Goal: Task Accomplishment & Management: Use online tool/utility

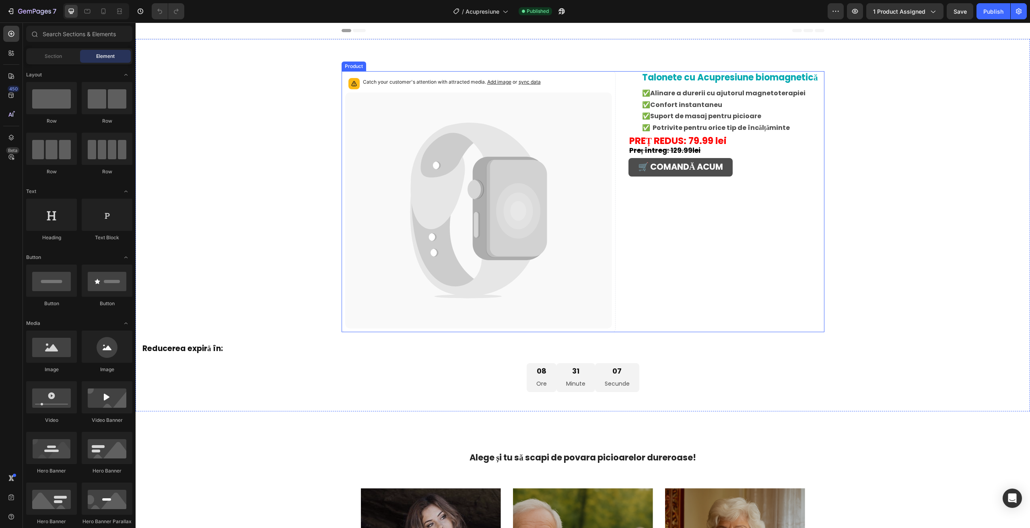
click at [648, 177] on link "🛒 COMANDĂ ACUM" at bounding box center [680, 167] width 104 height 19
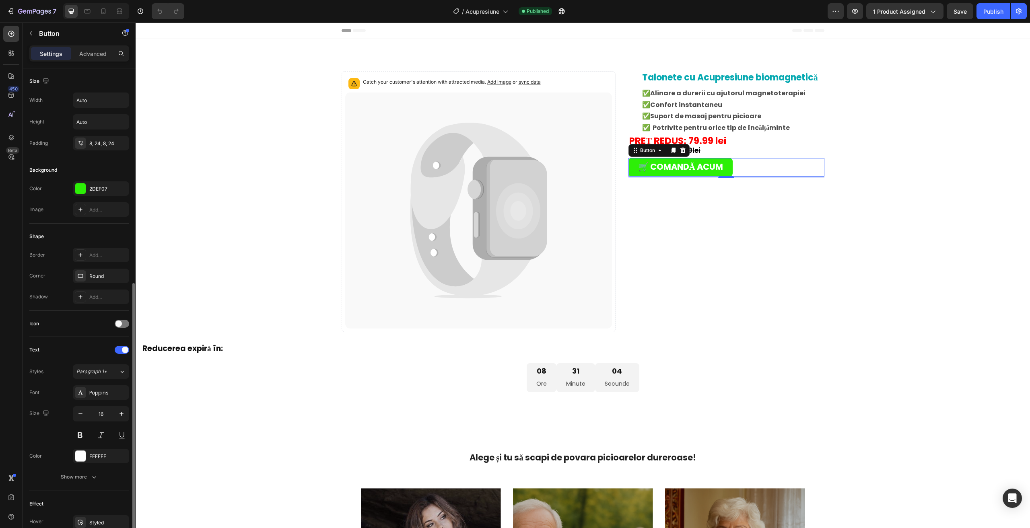
scroll to position [136, 0]
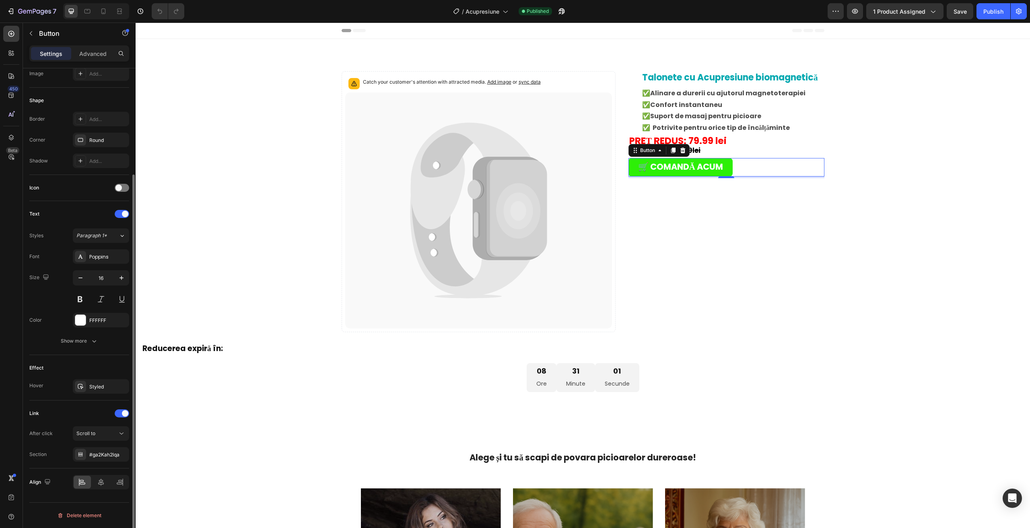
click at [80, 442] on div "After click Scroll to Section #ga2Kah2lqa" at bounding box center [79, 443] width 100 height 35
click at [82, 440] on button "Scroll to" at bounding box center [101, 433] width 56 height 14
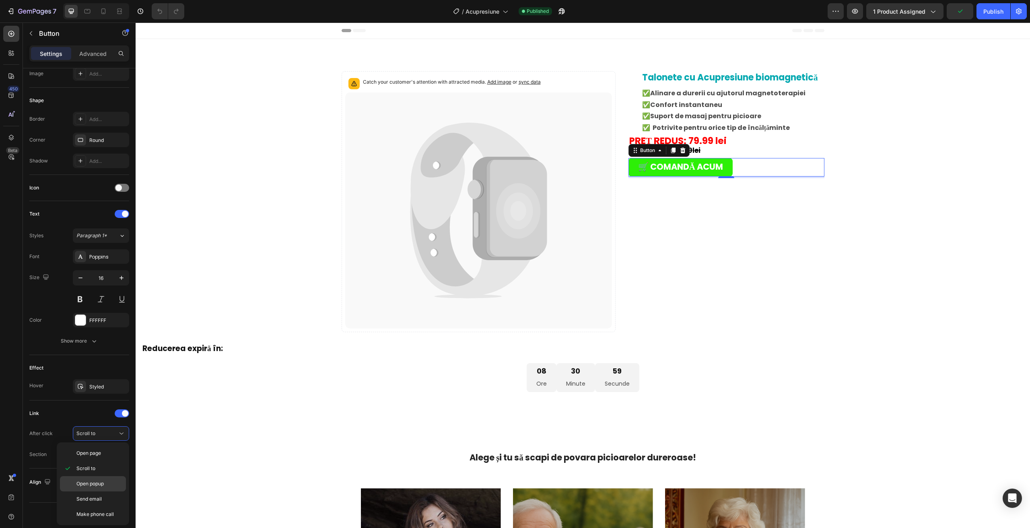
click at [79, 481] on span "Open popup" at bounding box center [89, 483] width 27 height 7
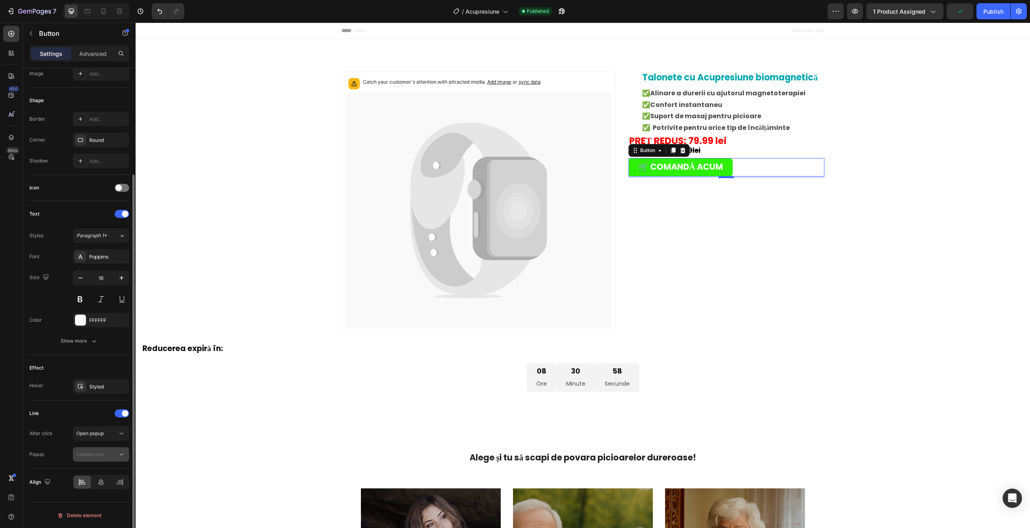
click at [88, 459] on button "Choose one" at bounding box center [101, 454] width 56 height 14
click at [87, 457] on span "Choose one" at bounding box center [89, 454] width 27 height 6
click at [87, 430] on span "Open popup" at bounding box center [89, 433] width 27 height 7
click at [88, 452] on span "Open page" at bounding box center [88, 453] width 25 height 7
click at [88, 433] on span "Open page" at bounding box center [88, 433] width 25 height 6
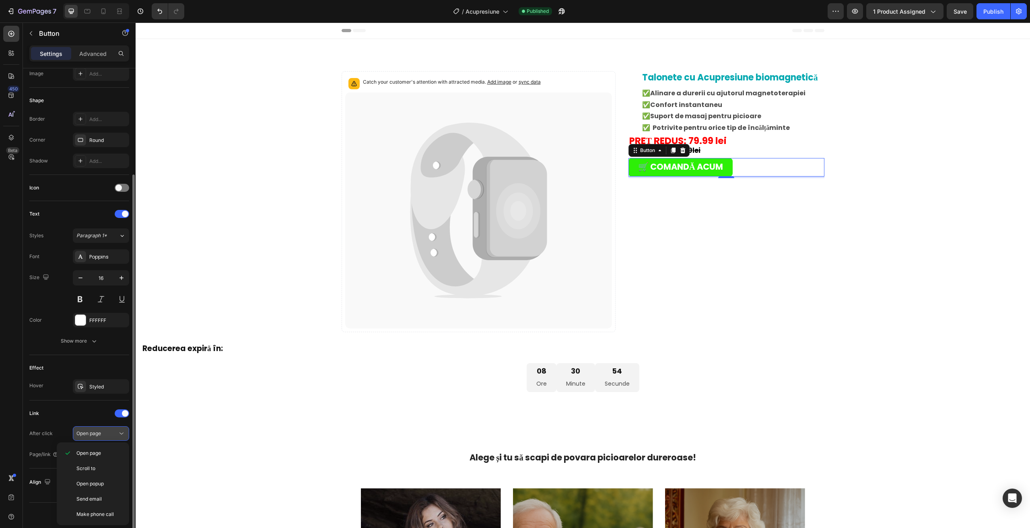
click at [87, 434] on span "Open page" at bounding box center [88, 433] width 25 height 6
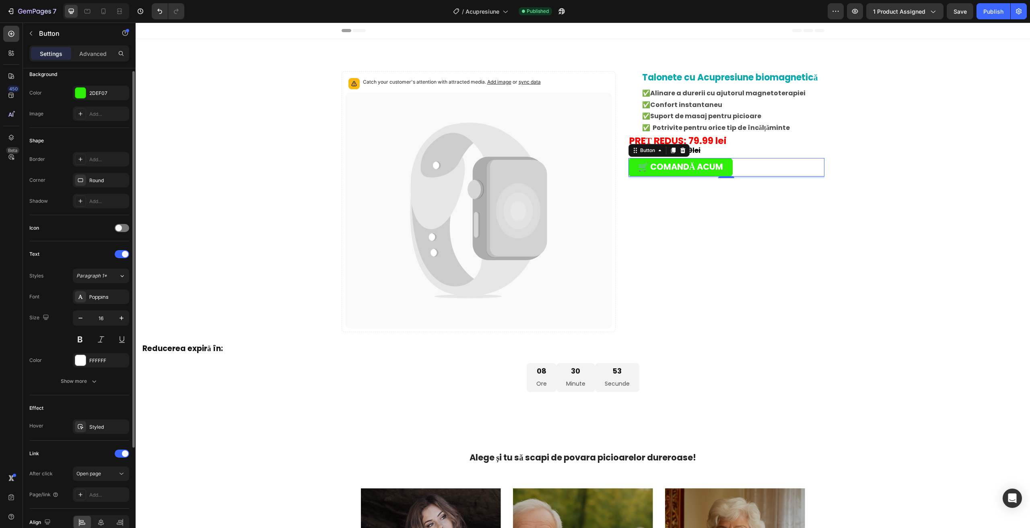
scroll to position [56, 0]
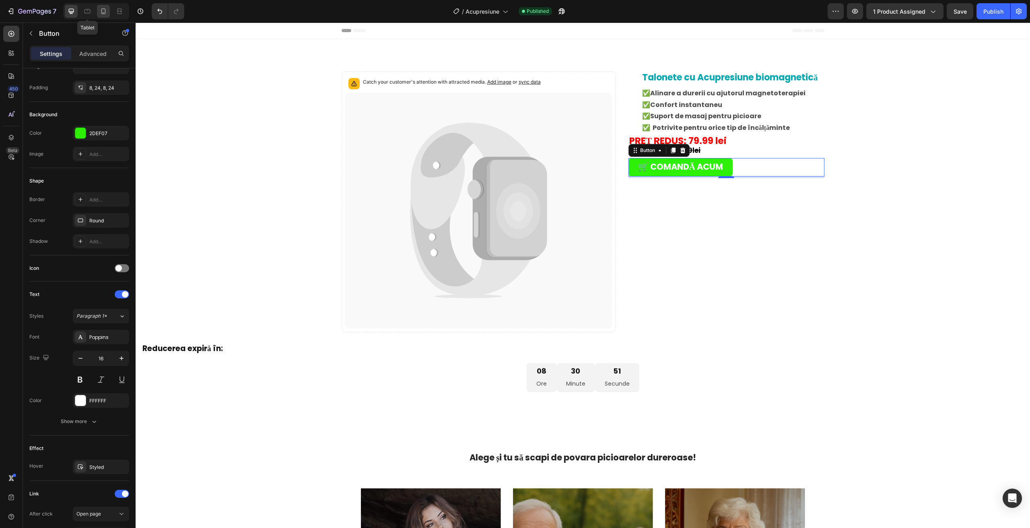
click at [103, 12] on icon at bounding box center [103, 11] width 8 height 8
type input "14"
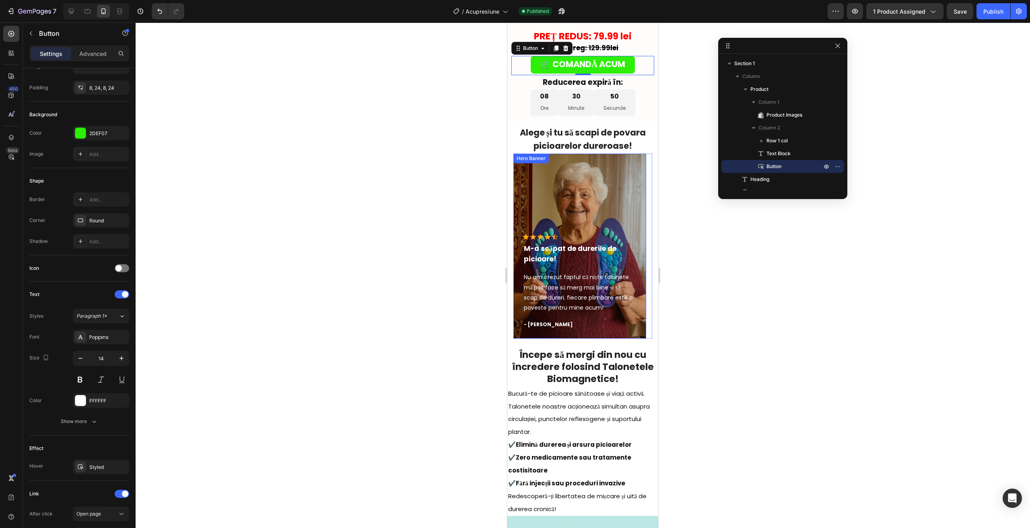
scroll to position [181, 0]
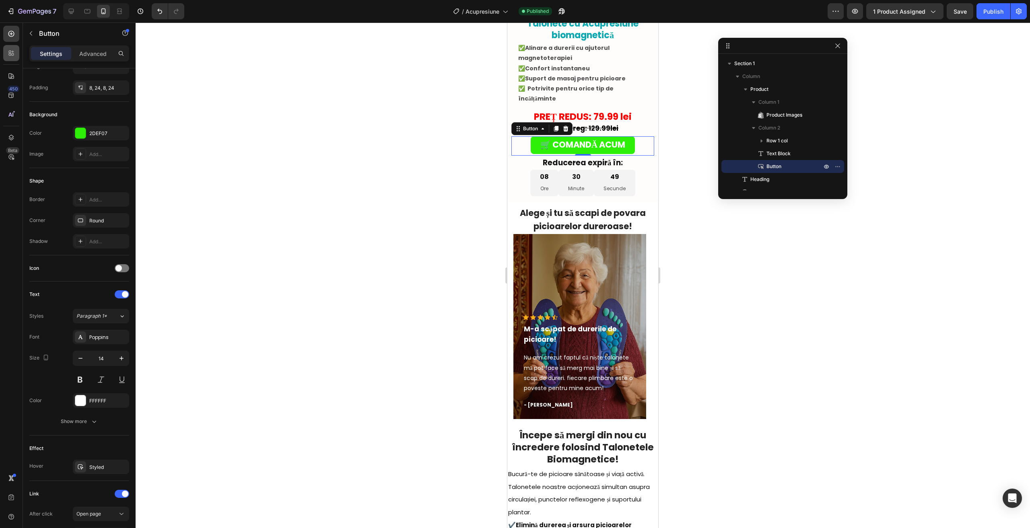
click at [12, 59] on div at bounding box center [11, 53] width 16 height 16
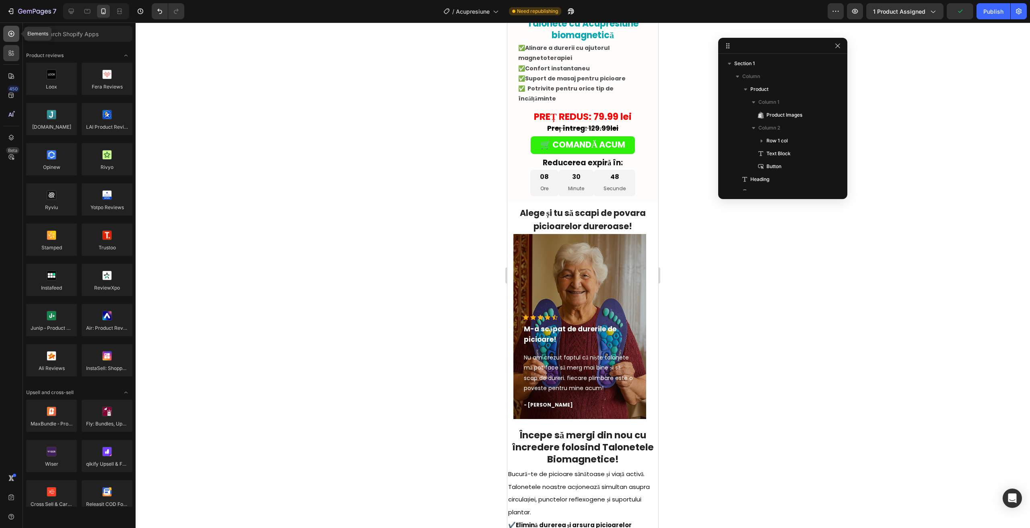
click at [12, 38] on div at bounding box center [11, 34] width 16 height 16
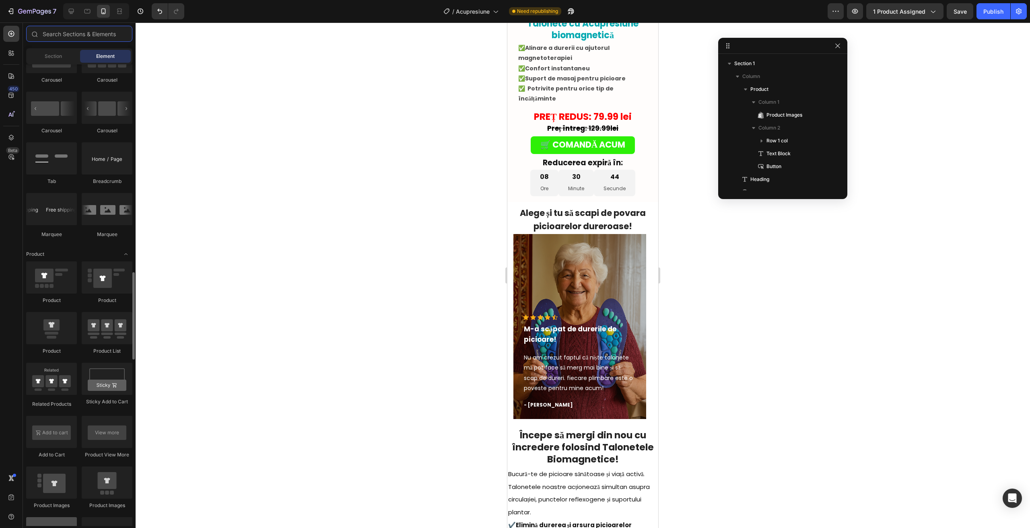
scroll to position [1126, 0]
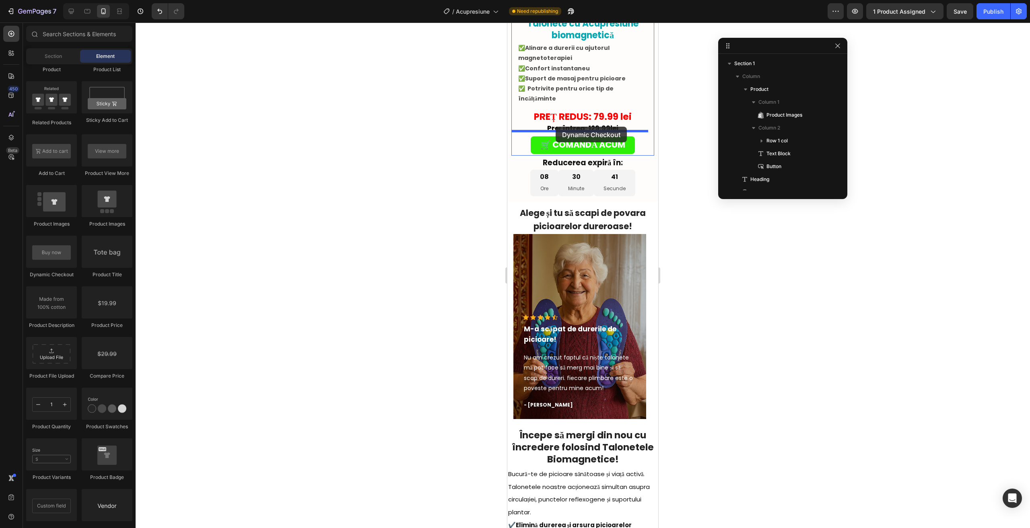
drag, startPoint x: 553, startPoint y: 272, endPoint x: 555, endPoint y: 127, distance: 145.6
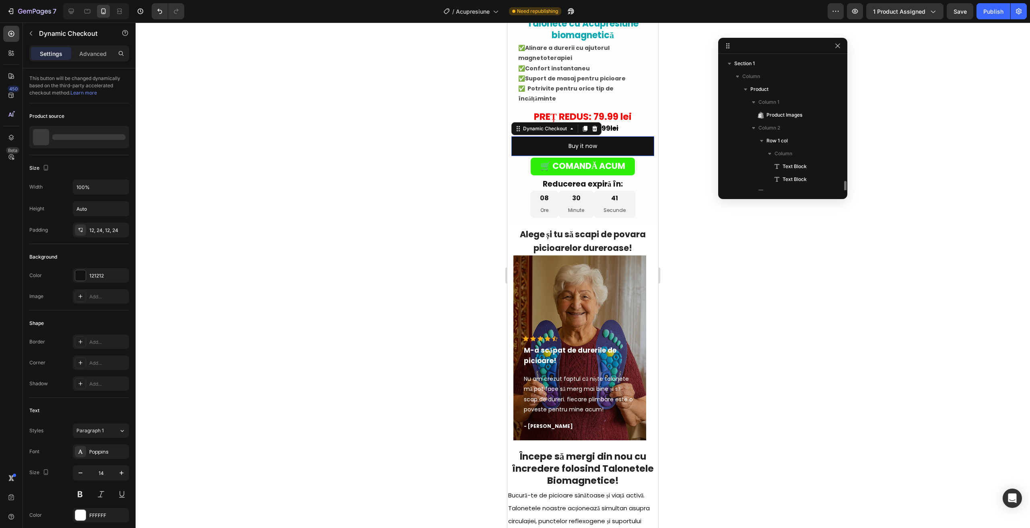
scroll to position [88, 0]
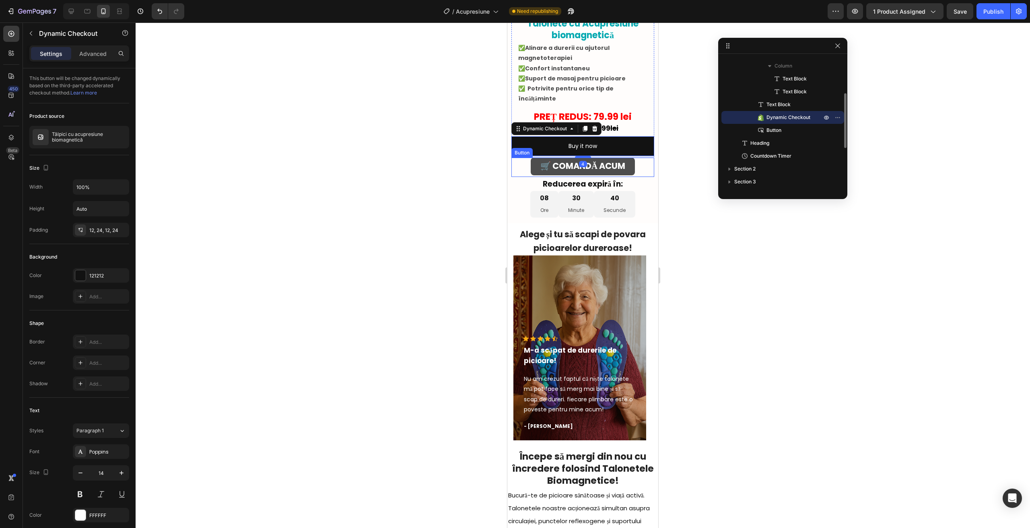
click at [531, 158] on button "🛒 COMANDĂ ACUM" at bounding box center [583, 167] width 104 height 18
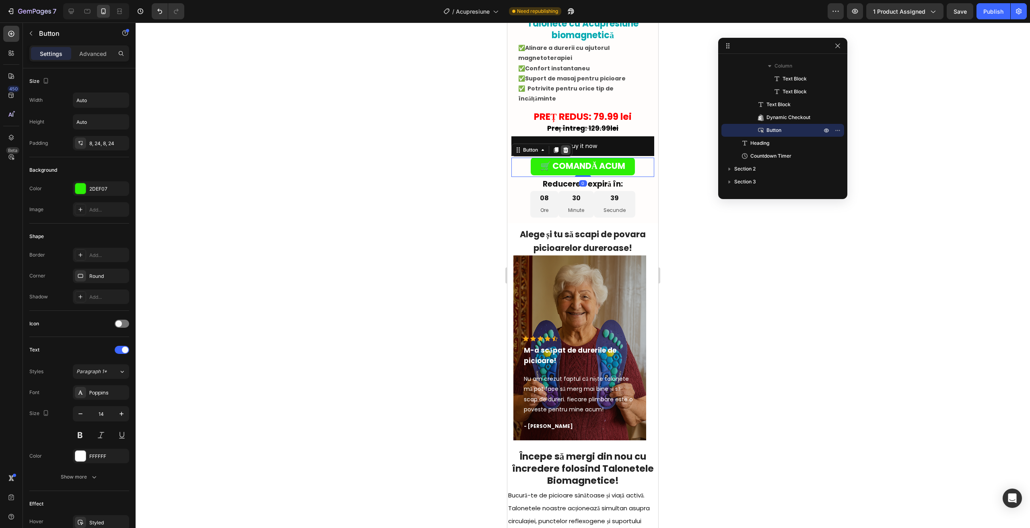
click at [566, 148] on icon at bounding box center [565, 150] width 6 height 6
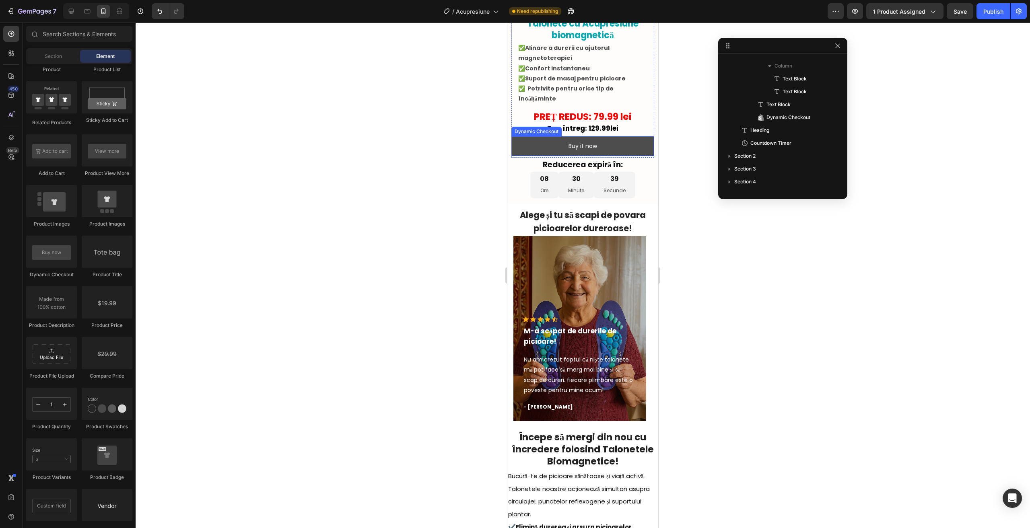
click at [533, 136] on button "Buy it now" at bounding box center [582, 146] width 143 height 20
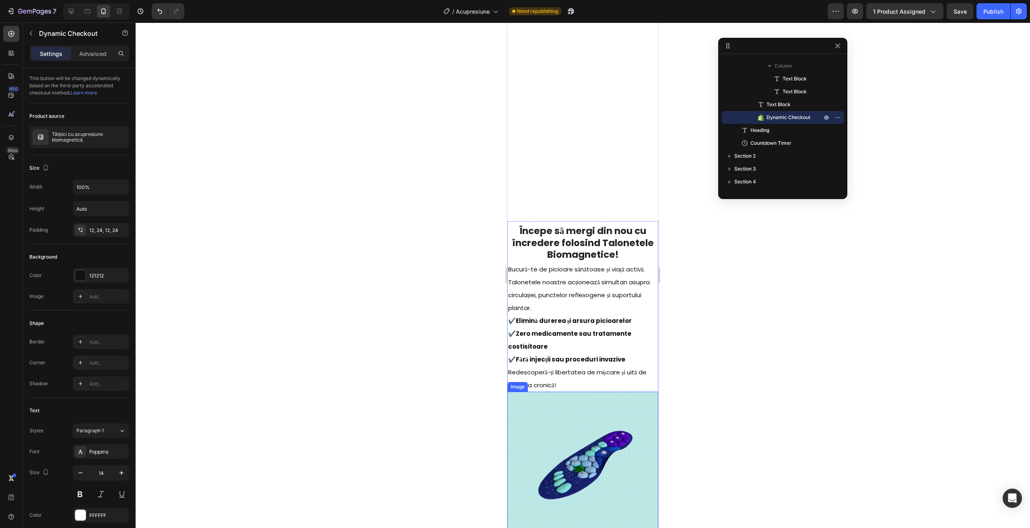
scroll to position [664, 0]
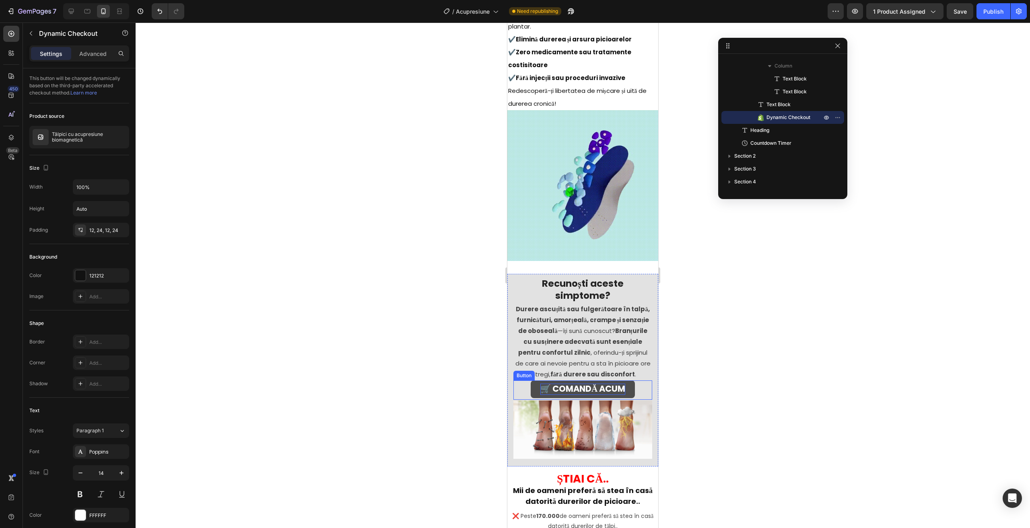
click at [559, 383] on strong "🛒 COMANDĂ ACUM" at bounding box center [582, 389] width 85 height 12
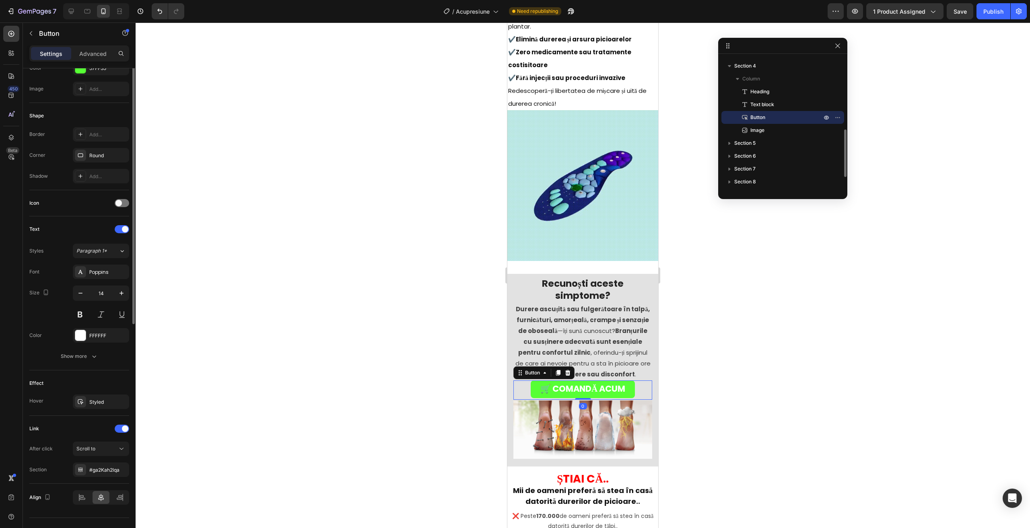
scroll to position [136, 0]
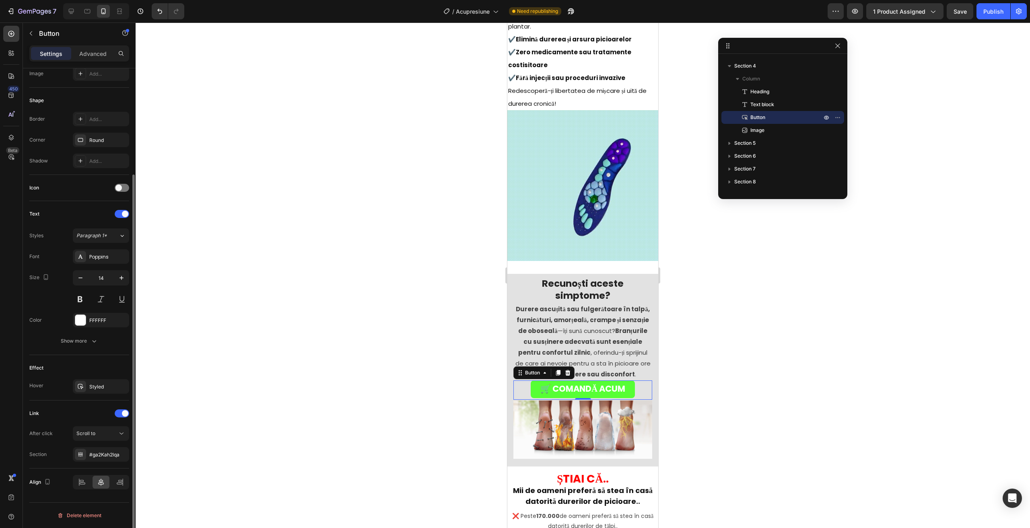
click at [90, 424] on div "Link After click Scroll to Section #ga2Kah2lqa" at bounding box center [79, 434] width 100 height 55
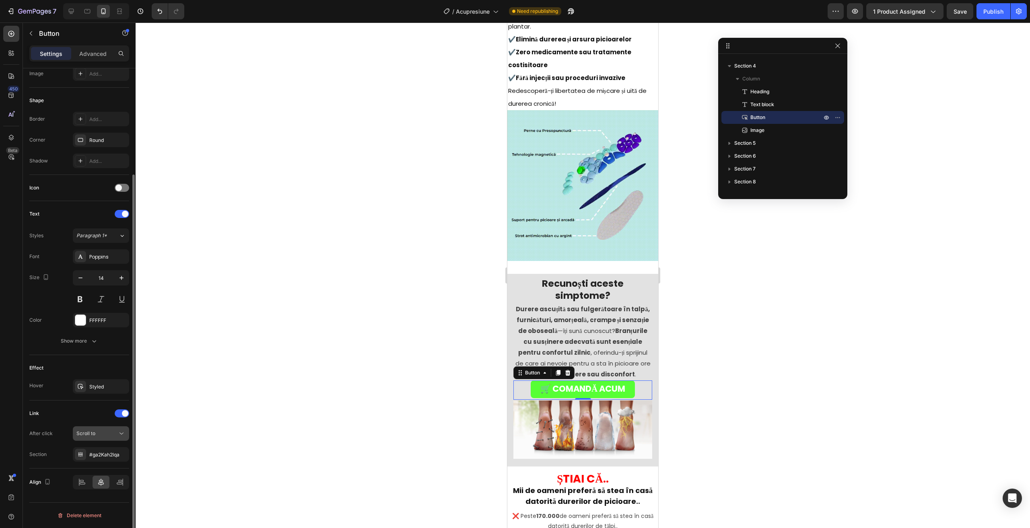
click at [90, 431] on span "Scroll to" at bounding box center [85, 433] width 19 height 6
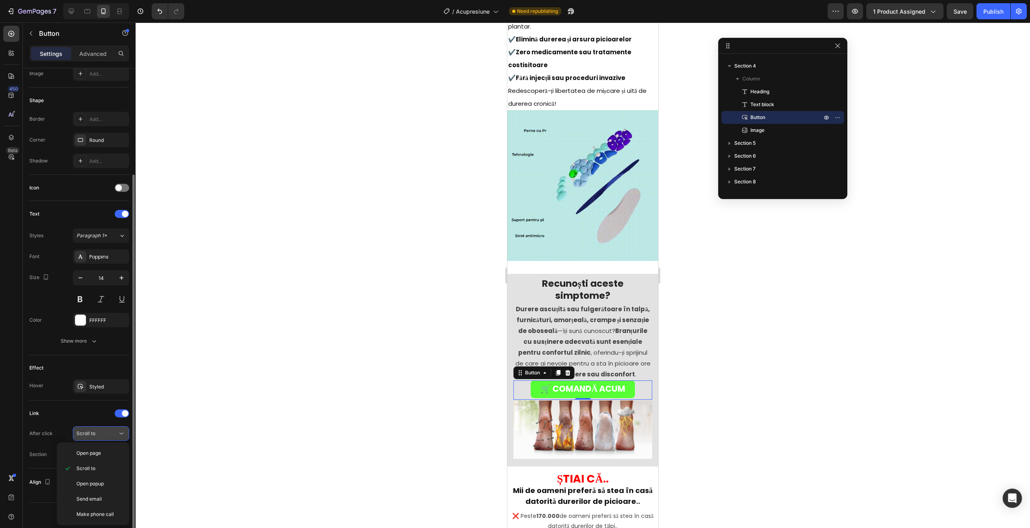
click at [89, 434] on span "Scroll to" at bounding box center [85, 433] width 19 height 6
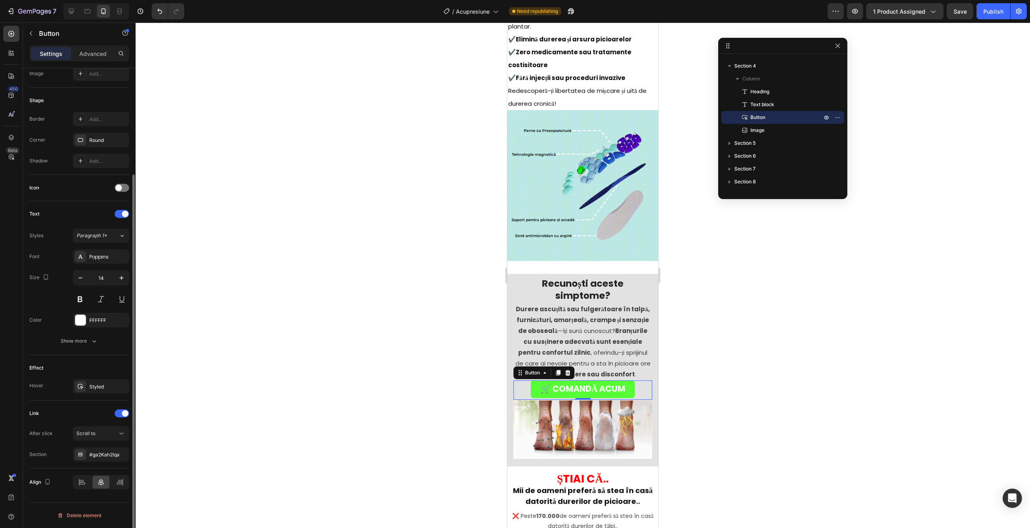
click at [121, 418] on div "Link" at bounding box center [79, 413] width 100 height 13
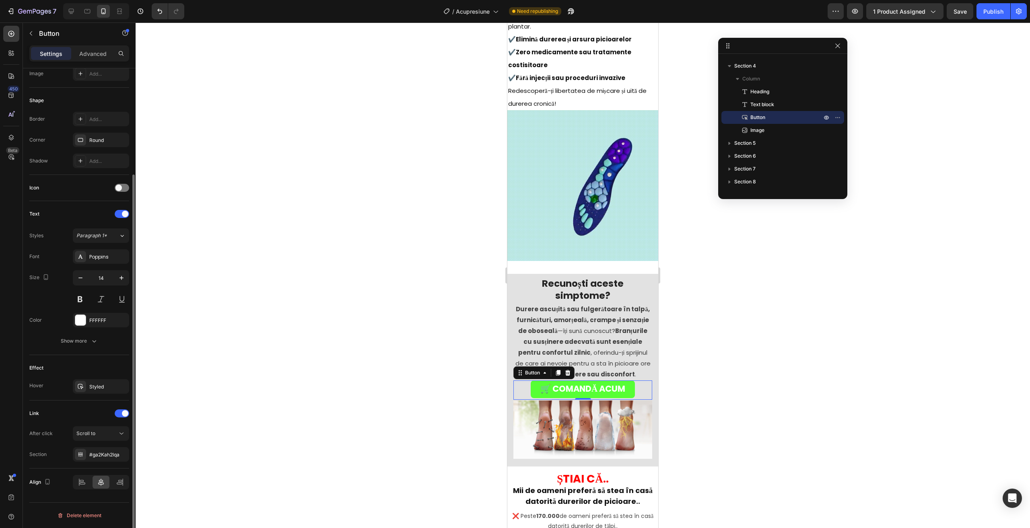
click at [123, 416] on span at bounding box center [125, 413] width 6 height 6
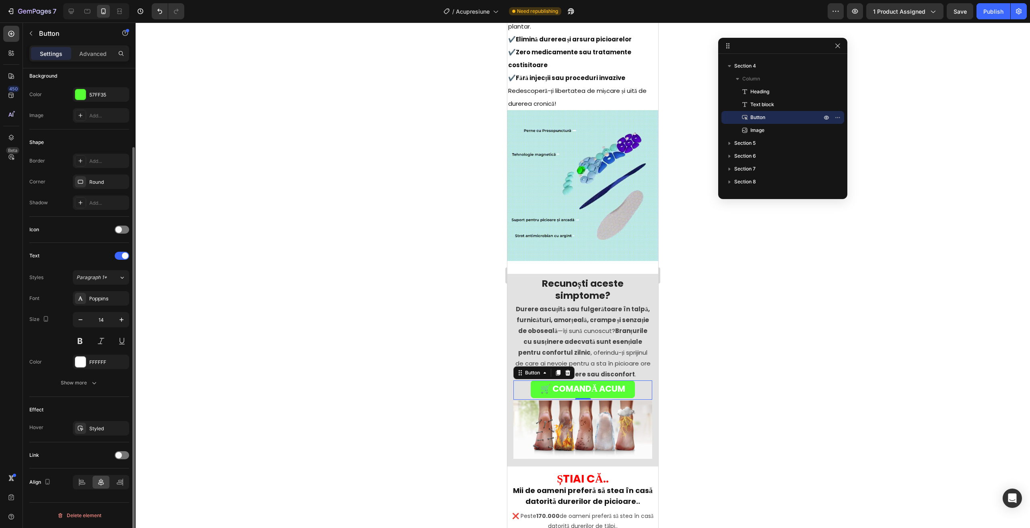
scroll to position [94, 0]
click at [118, 455] on span at bounding box center [118, 455] width 6 height 6
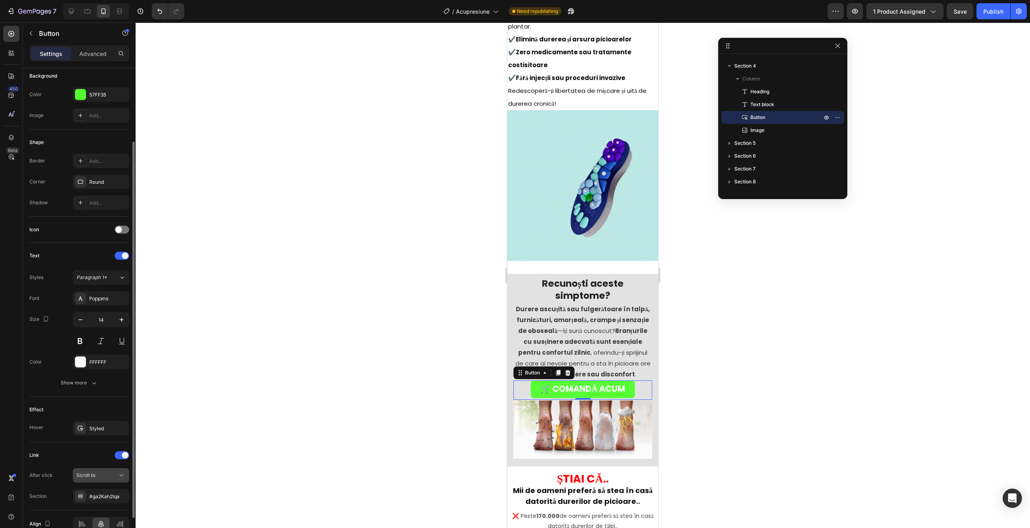
click at [86, 469] on button "Scroll to" at bounding box center [101, 475] width 56 height 14
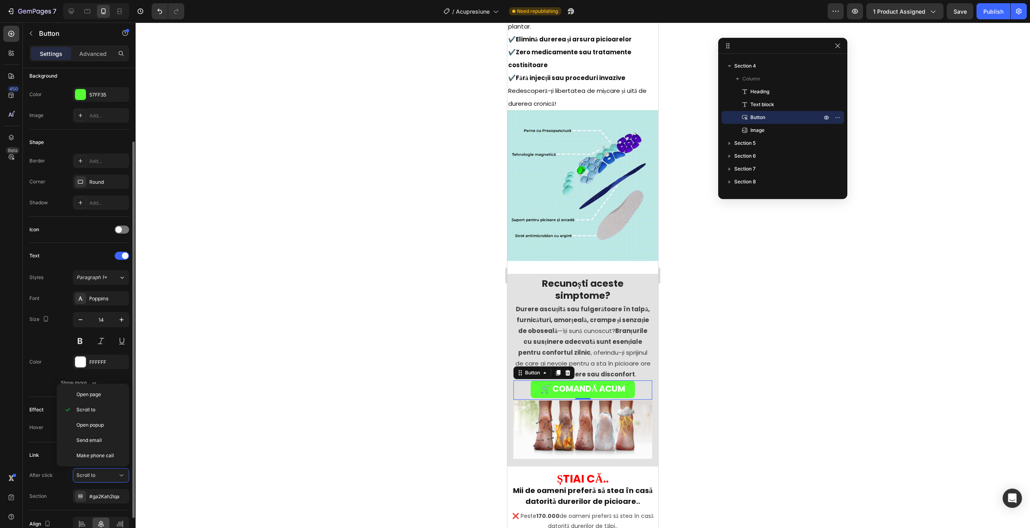
click at [48, 404] on div "Effect" at bounding box center [79, 409] width 100 height 13
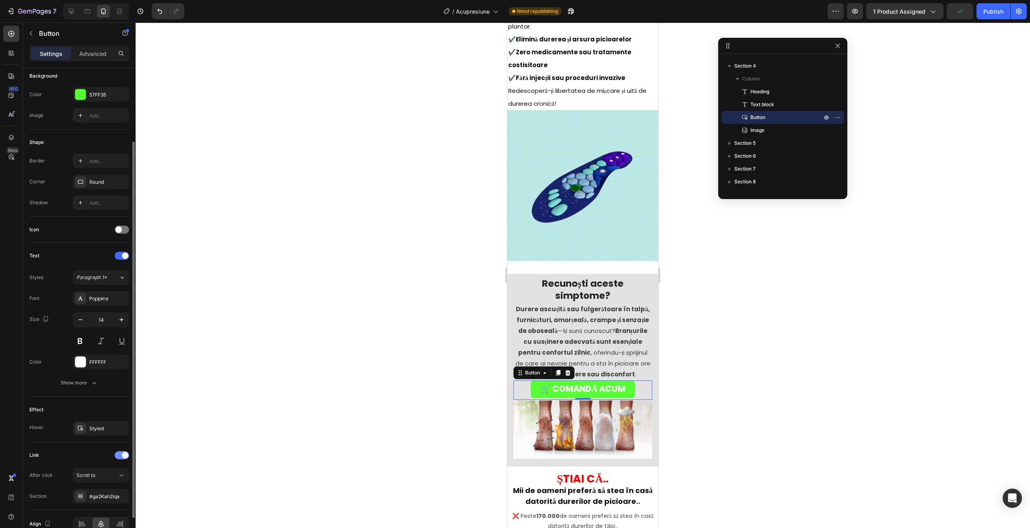
click at [118, 459] on div at bounding box center [122, 455] width 14 height 8
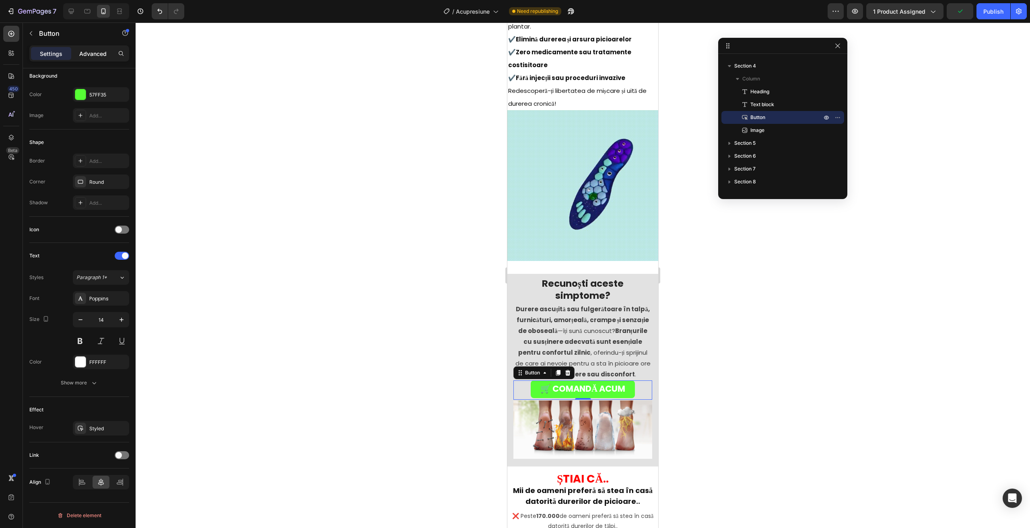
click at [81, 54] on p "Advanced" at bounding box center [92, 53] width 27 height 8
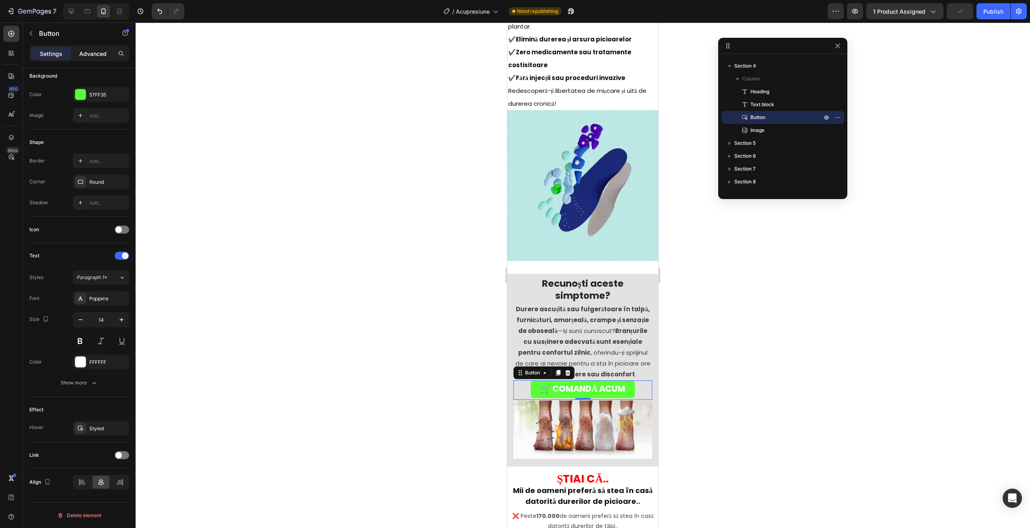
scroll to position [76, 0]
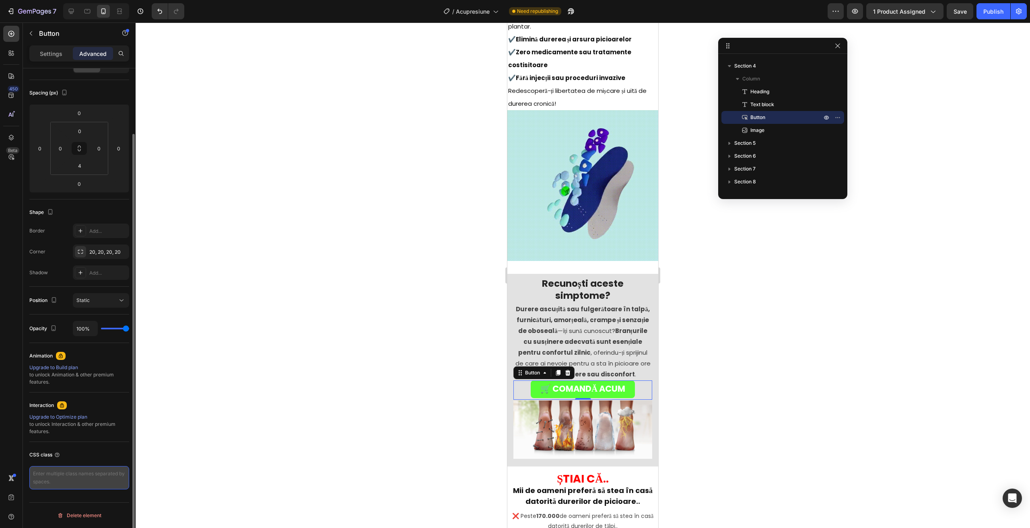
click at [70, 474] on textarea at bounding box center [79, 477] width 100 height 23
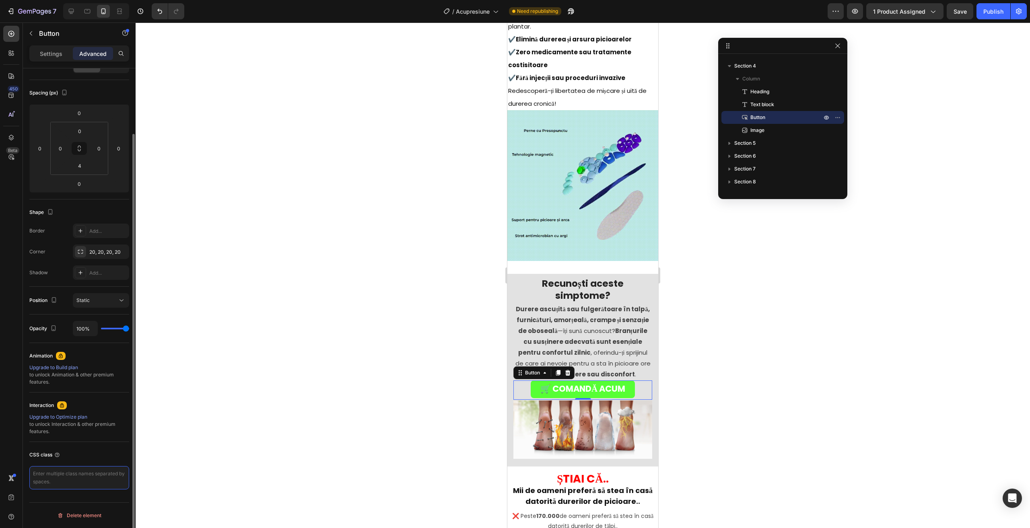
paste textarea "`rsi-cod-form-gempages-button-overwrite rsi-cod-form-is-gempage"
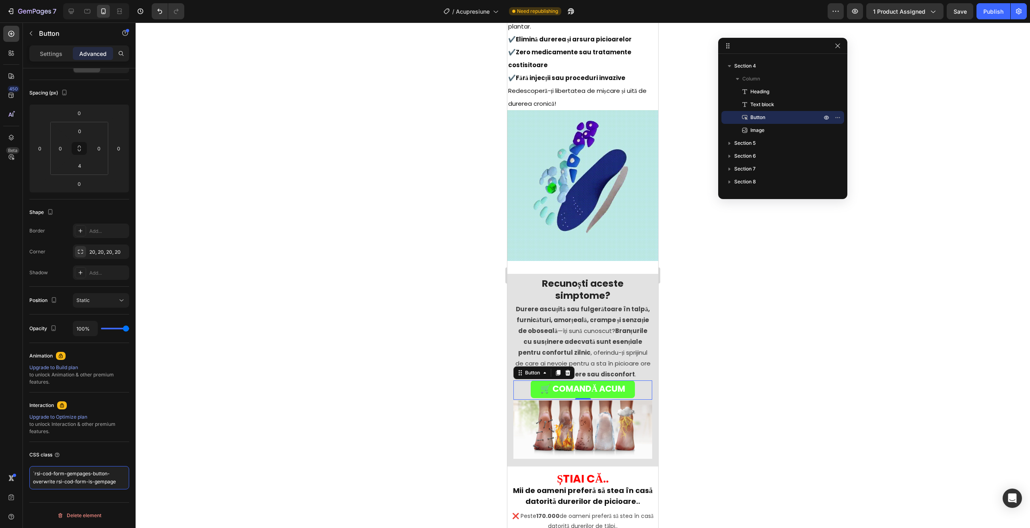
type textarea "`rsi-cod-form-gempages-button-overwrite rsi-cod-form-is-gempage"
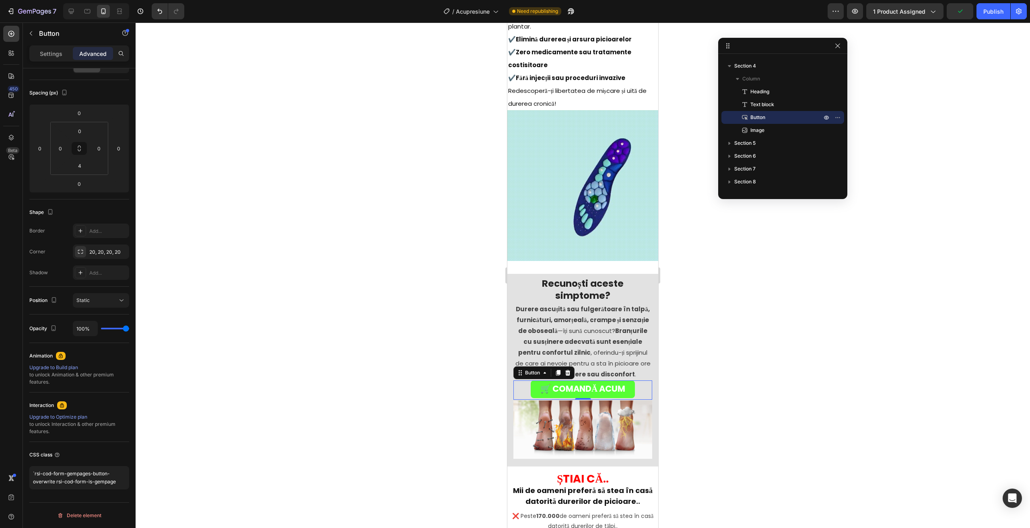
click at [463, 399] on div at bounding box center [583, 276] width 894 height 506
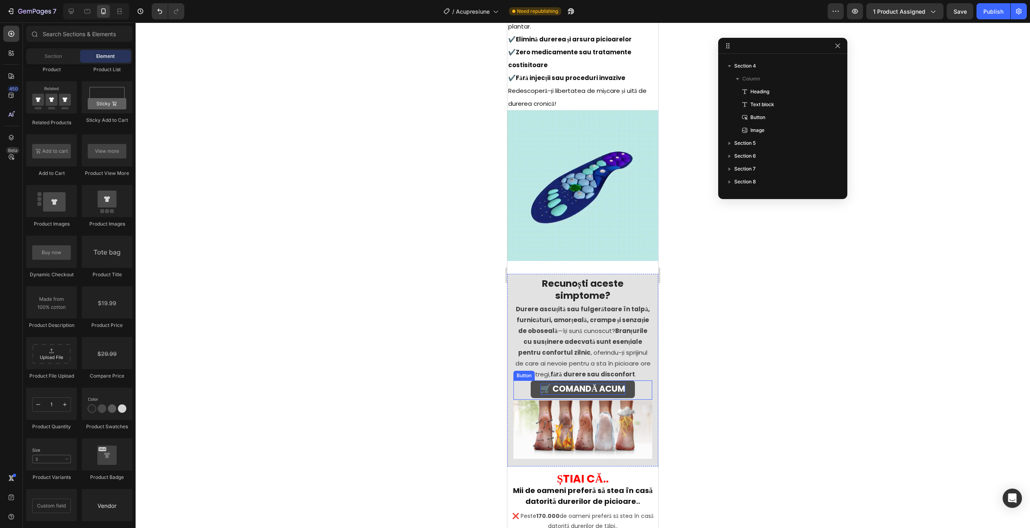
scroll to position [865, 0]
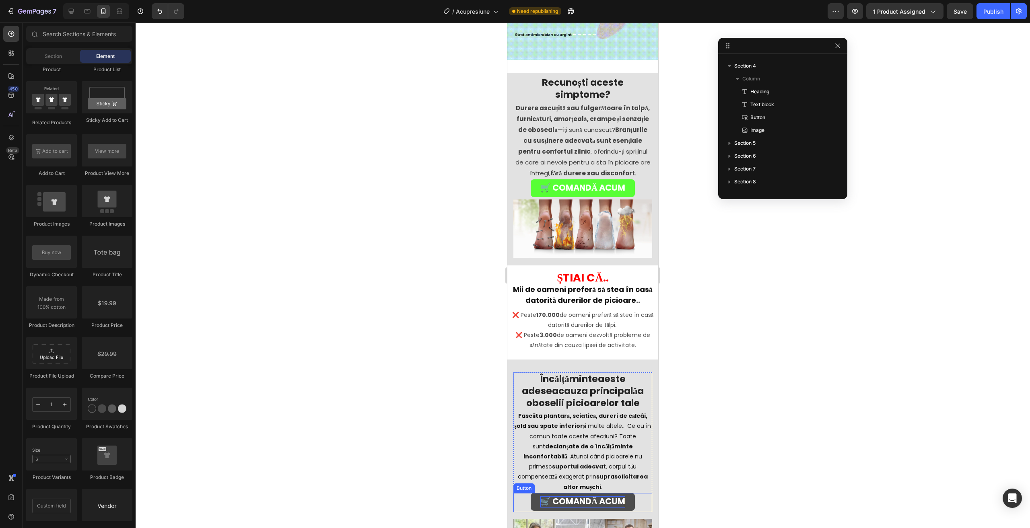
click at [560, 496] on strong "🛒 COMANDĂ ACUM" at bounding box center [582, 502] width 85 height 12
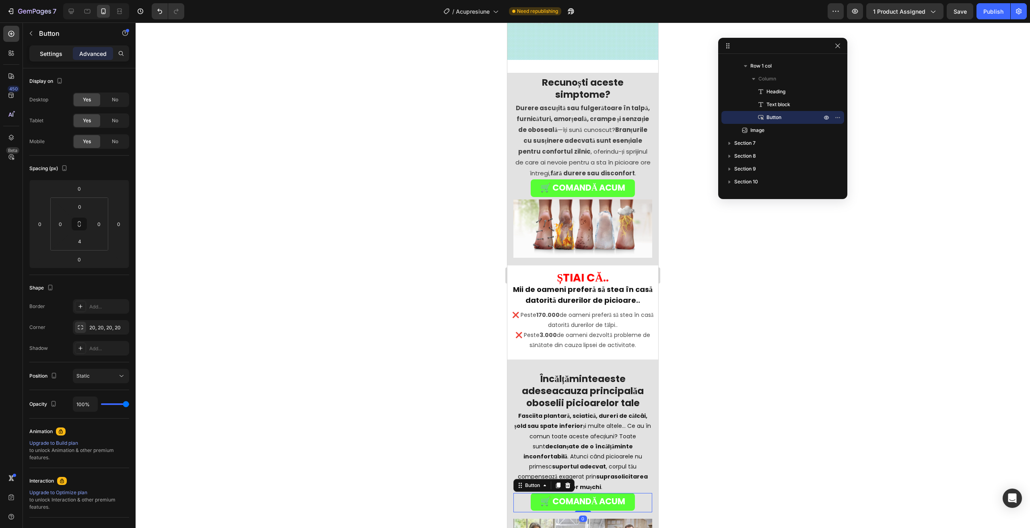
click at [51, 52] on p "Settings" at bounding box center [51, 53] width 23 height 8
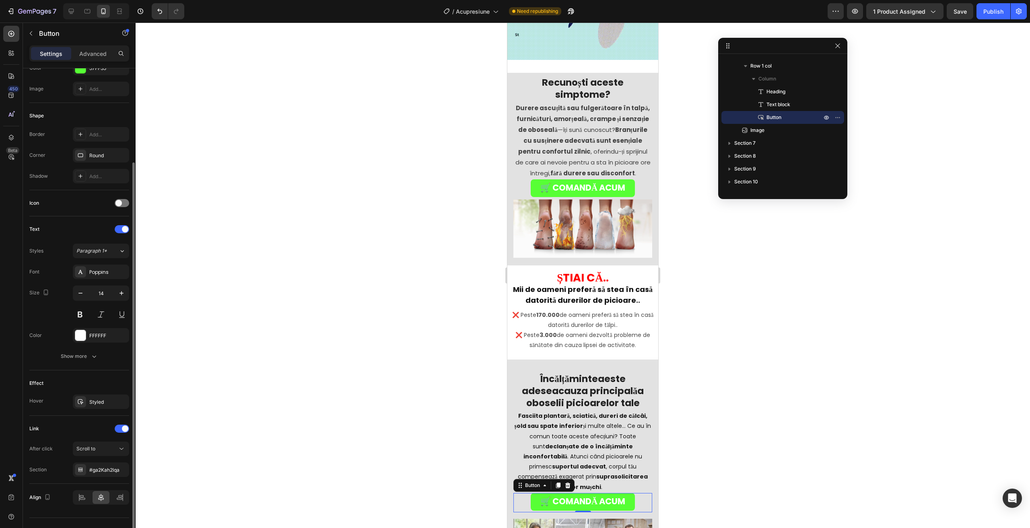
scroll to position [136, 0]
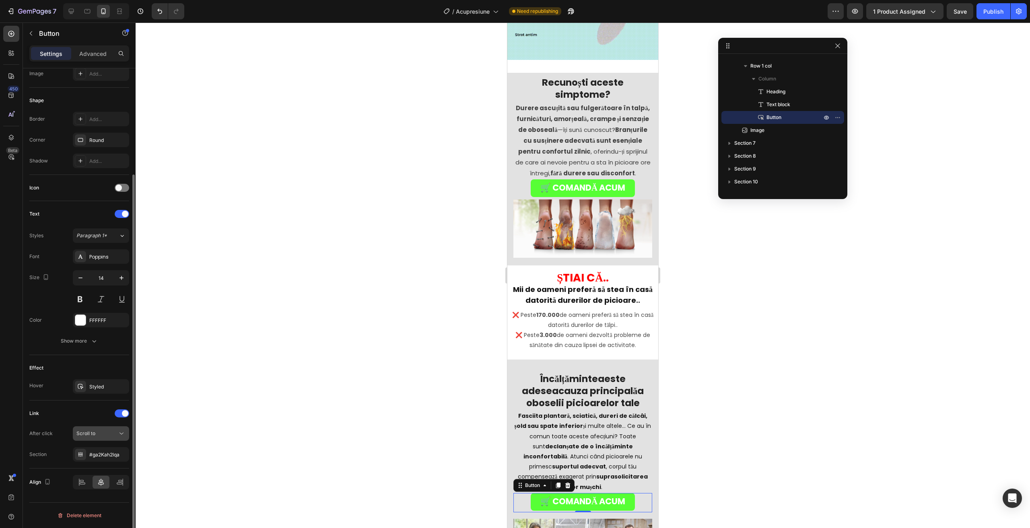
click at [83, 436] on span "Scroll to" at bounding box center [85, 433] width 19 height 7
click at [115, 414] on div at bounding box center [122, 413] width 14 height 8
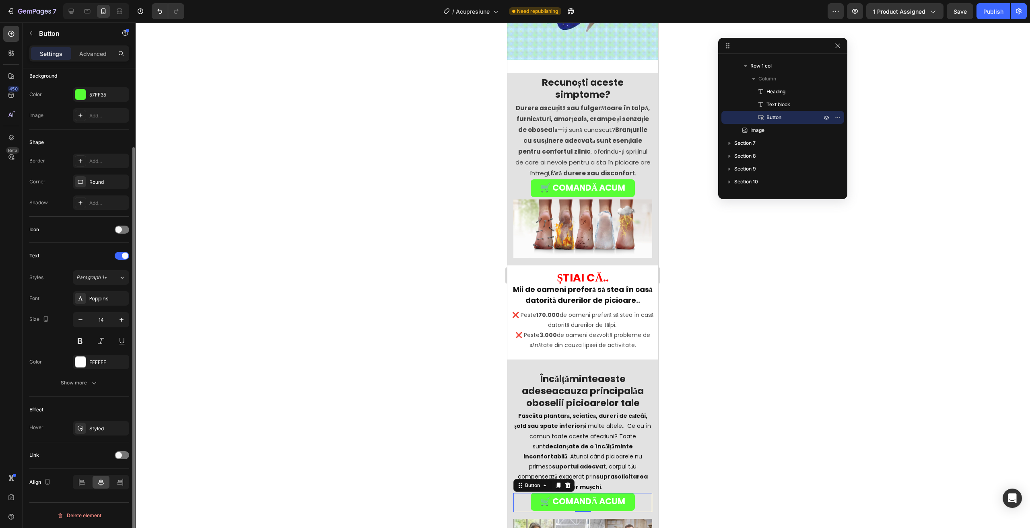
click at [86, 63] on div "Settings Advanced" at bounding box center [79, 56] width 113 height 23
click at [84, 57] on p "Advanced" at bounding box center [92, 53] width 27 height 8
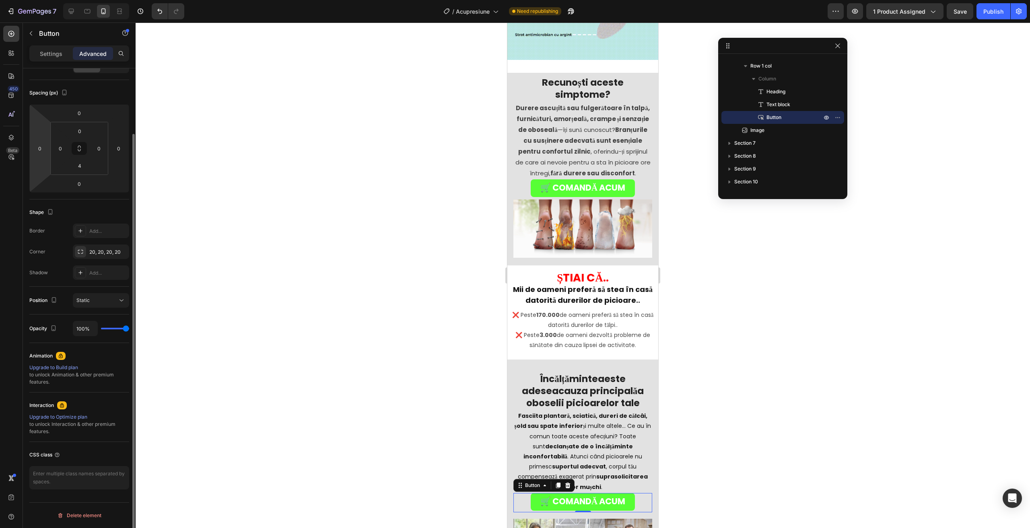
scroll to position [76, 0]
click at [56, 477] on textarea at bounding box center [79, 477] width 100 height 23
paste textarea "`rsi-cod-form-gempages-button-overwrite rsi-cod-form-is-gempage"
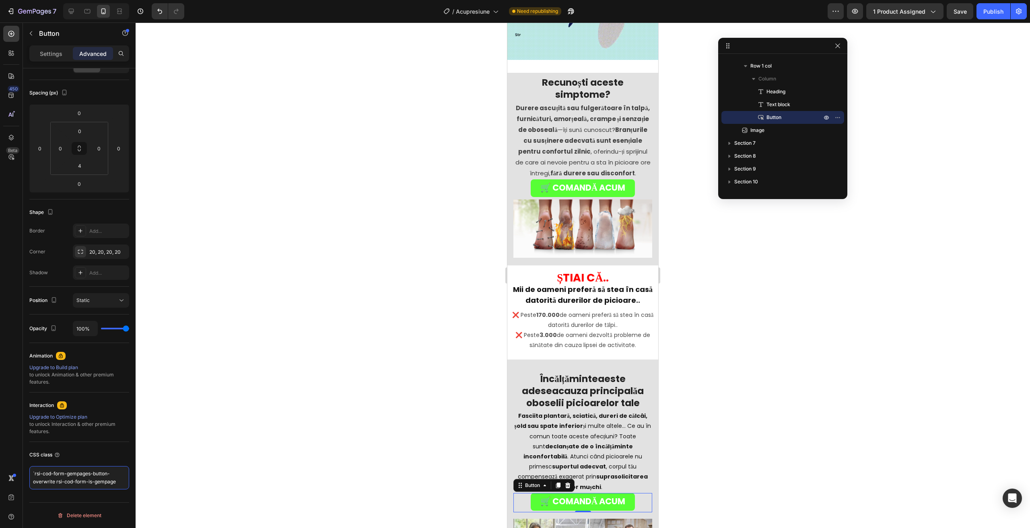
type textarea "`rsi-cod-form-gempages-button-overwrite rsi-cod-form-is-gempage"
click at [421, 372] on div at bounding box center [583, 276] width 894 height 506
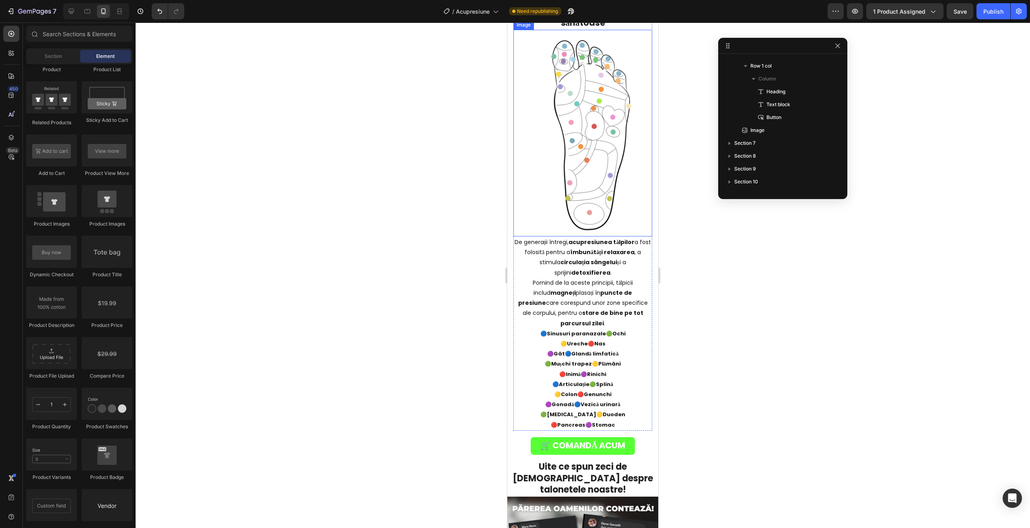
scroll to position [2193, 0]
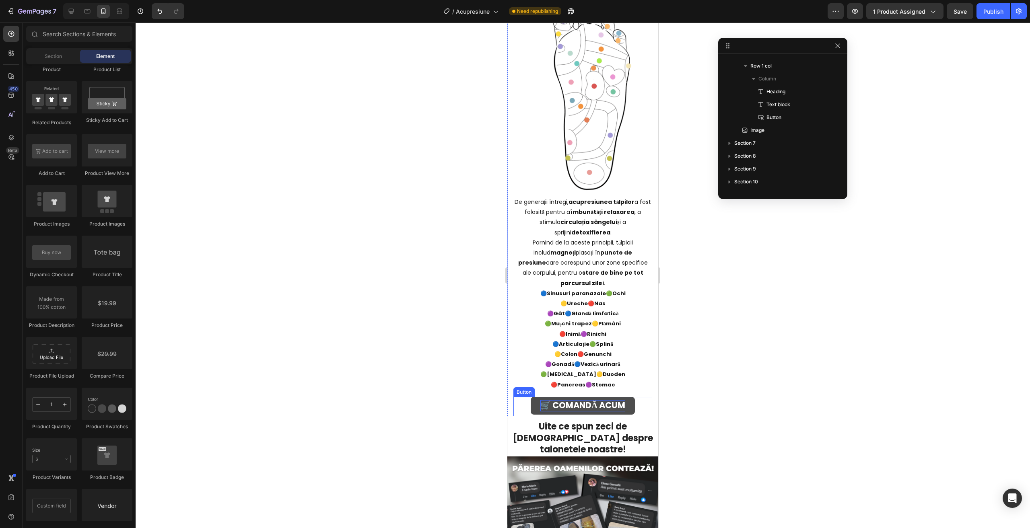
click at [559, 399] on strong "🛒 COMANDĂ ACUM" at bounding box center [582, 405] width 85 height 12
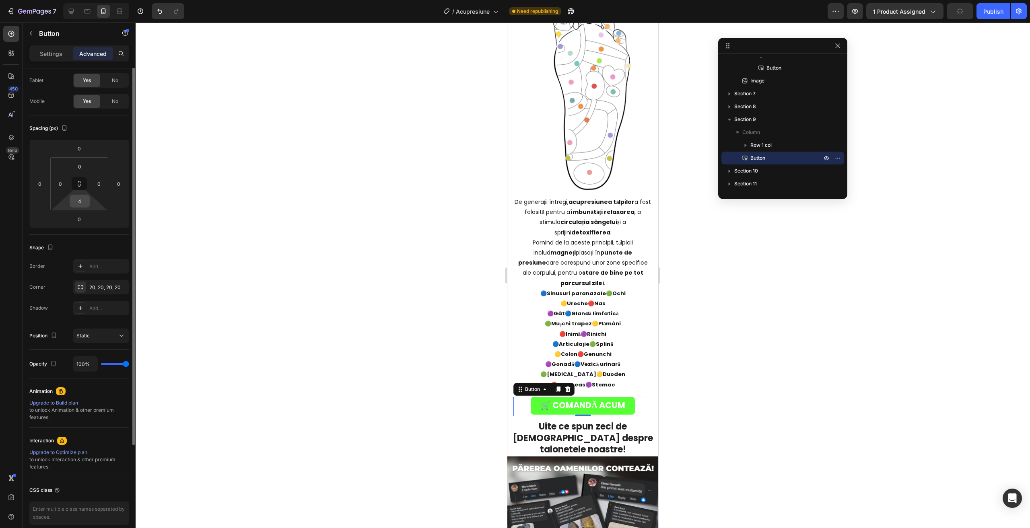
scroll to position [0, 0]
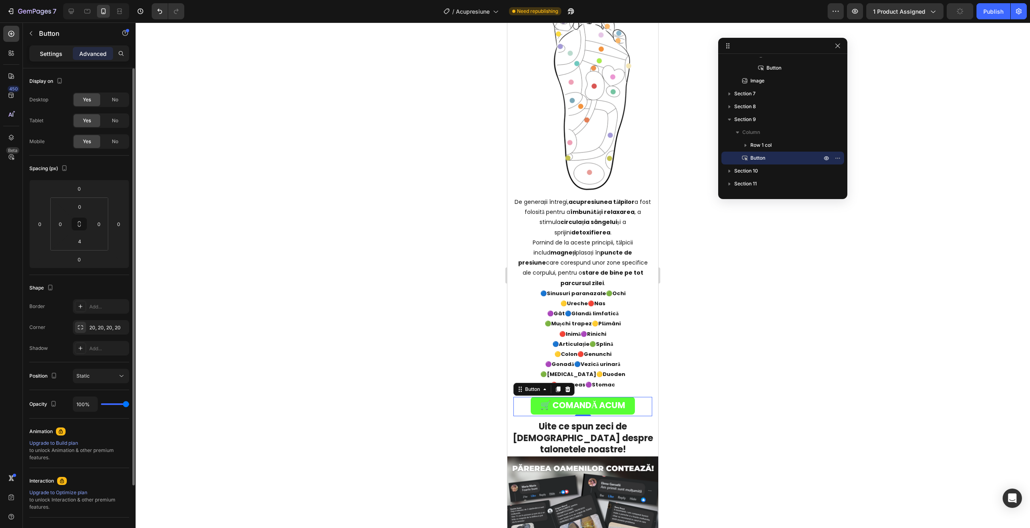
click at [33, 53] on div "Settings" at bounding box center [51, 53] width 40 height 13
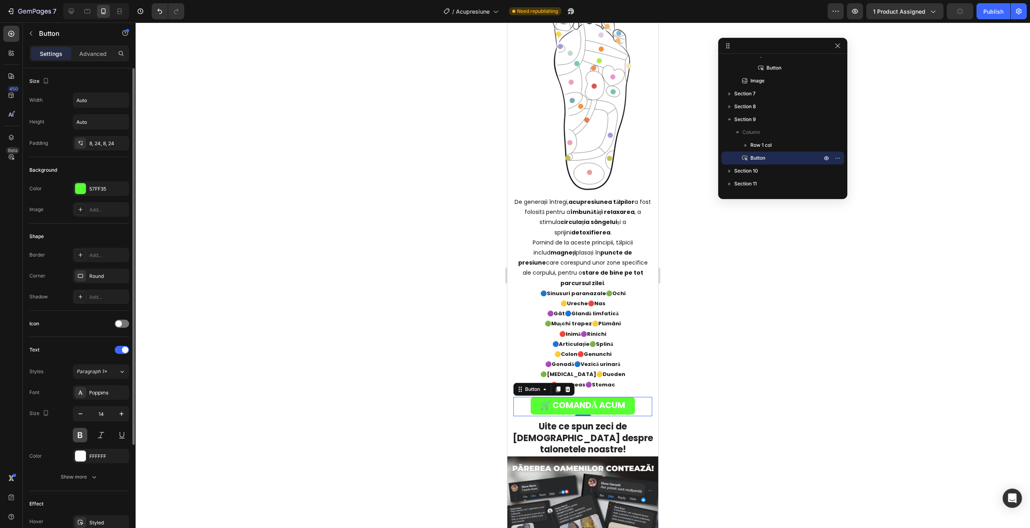
scroll to position [136, 0]
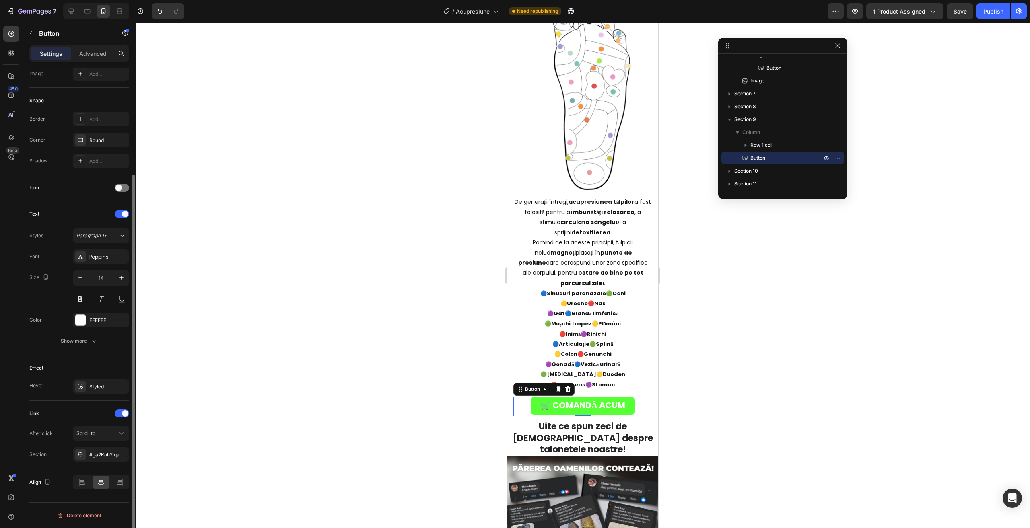
click at [119, 416] on div at bounding box center [122, 413] width 14 height 8
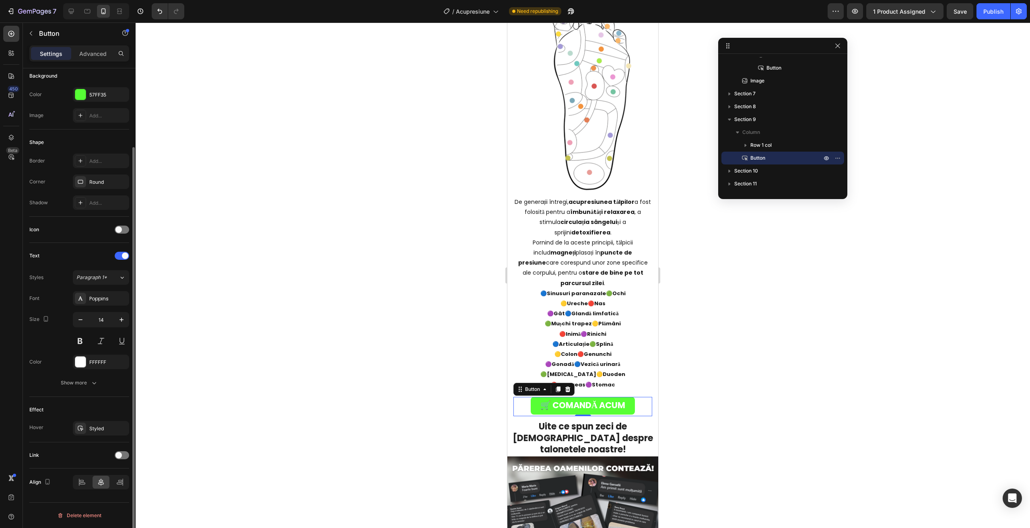
drag, startPoint x: 85, startPoint y: 57, endPoint x: 86, endPoint y: 63, distance: 6.6
click at [85, 57] on p "Advanced" at bounding box center [92, 53] width 27 height 8
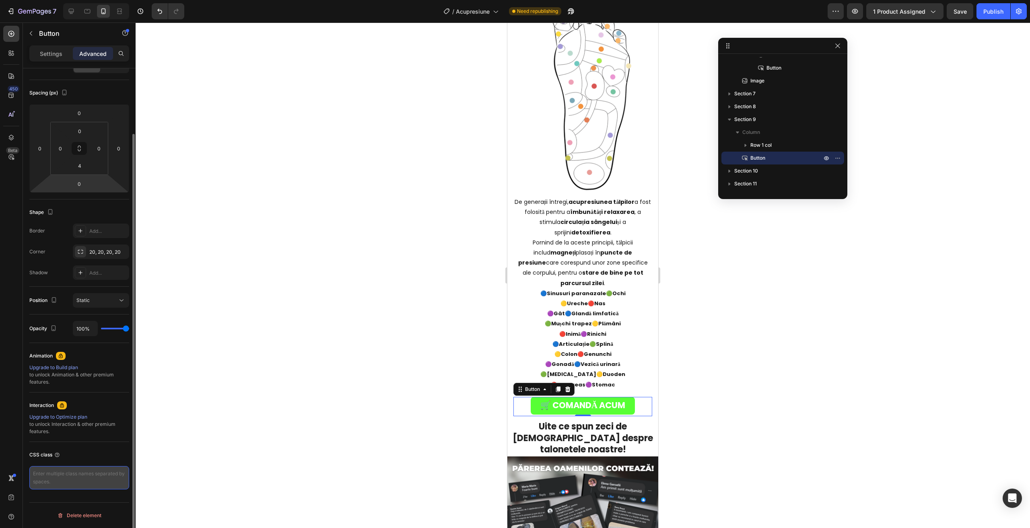
click at [56, 475] on textarea at bounding box center [79, 477] width 100 height 23
paste textarea "`rsi-cod-form-gempages-button-overwrite rsi-cod-form-is-gempage"
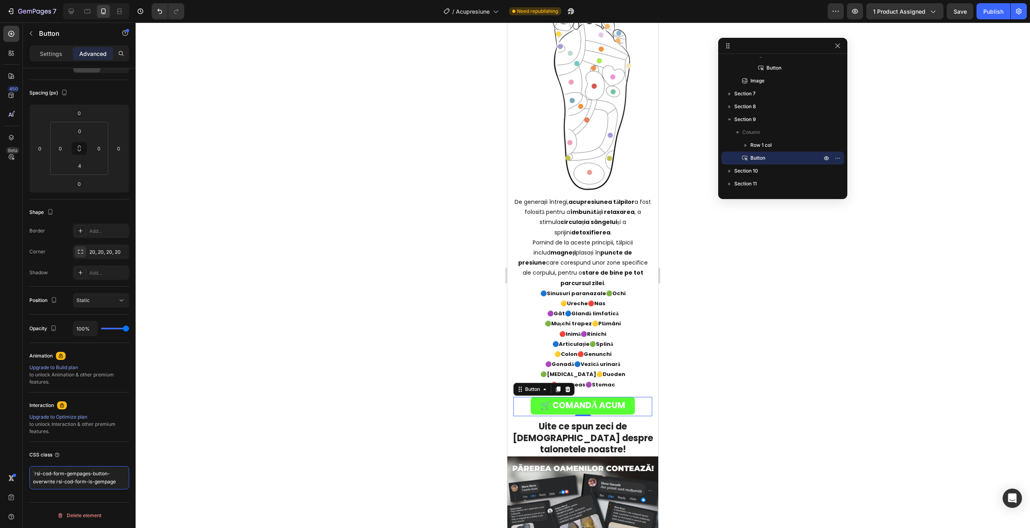
type textarea "`rsi-cod-form-gempages-button-overwrite rsi-cod-form-is-gempage"
click at [277, 379] on div at bounding box center [583, 276] width 894 height 506
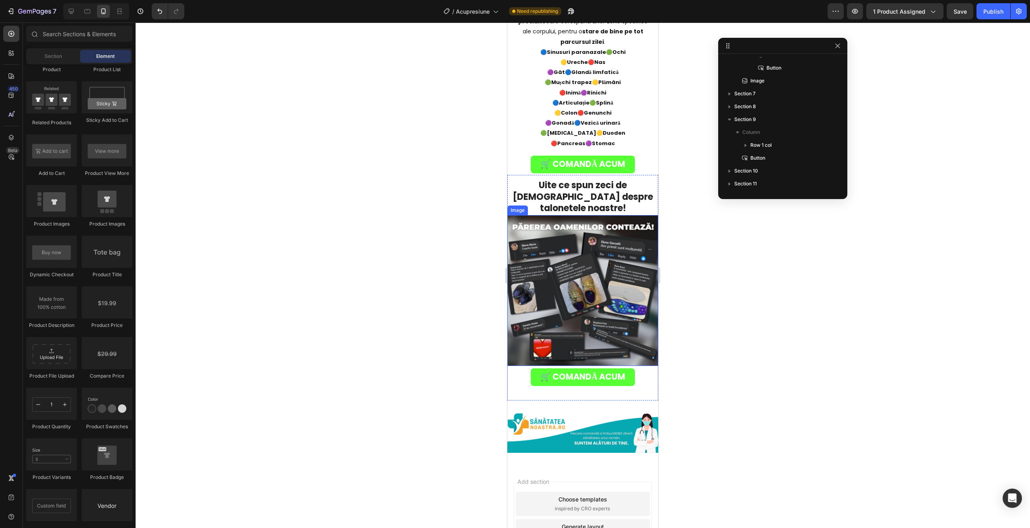
scroll to position [2485, 0]
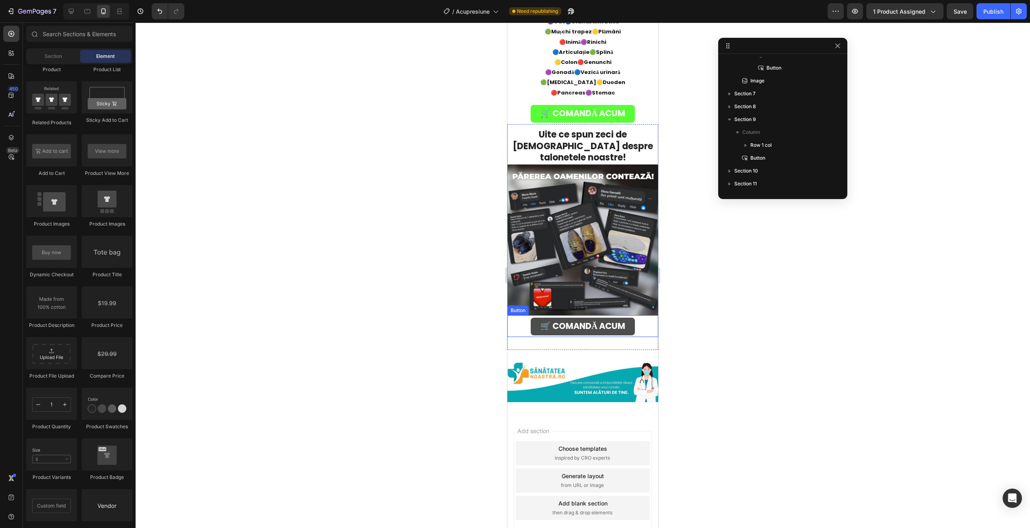
click at [540, 318] on link "🛒 COMANDĂ ACUM" at bounding box center [583, 327] width 104 height 18
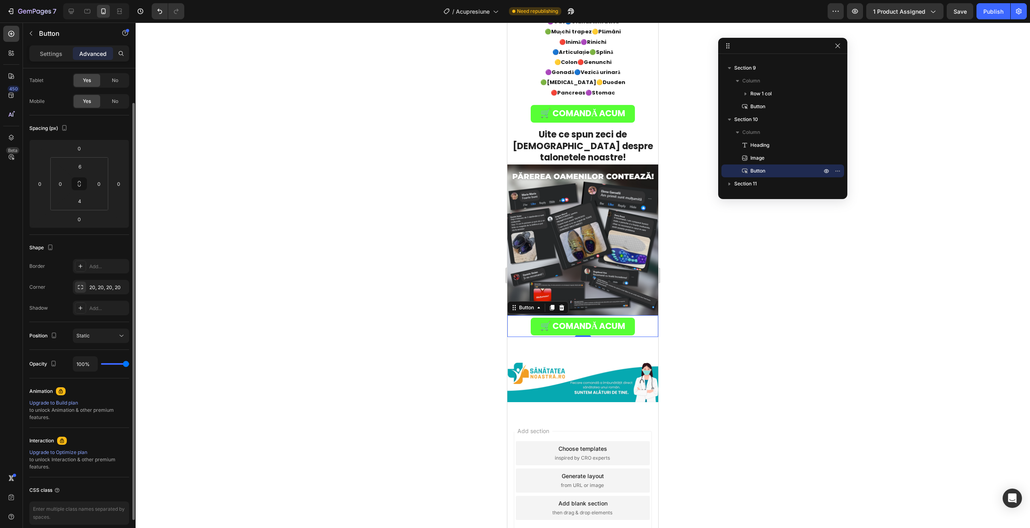
scroll to position [76, 0]
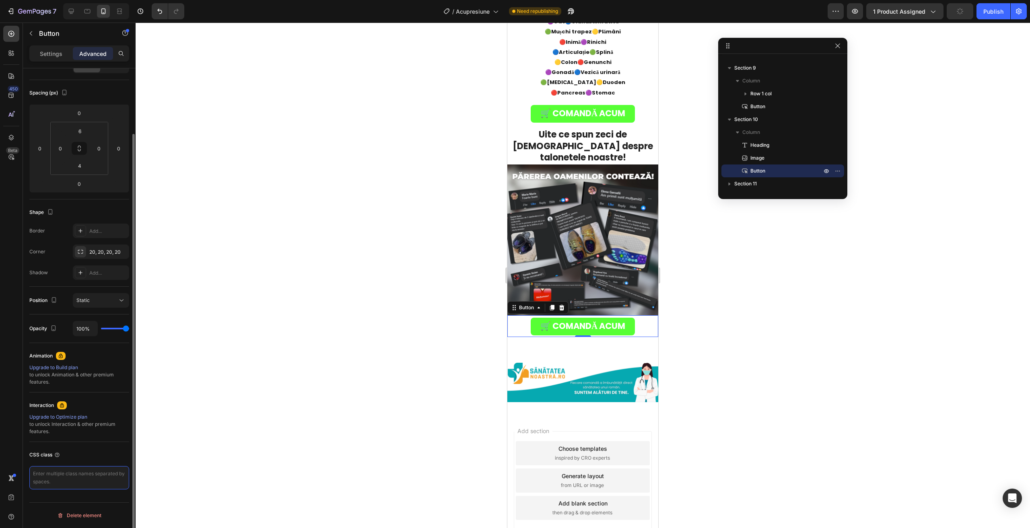
click at [76, 483] on textarea at bounding box center [79, 477] width 100 height 23
type textarea "`rsi-cod-form-gempages-button-overwrite rsi-cod-form-is-gempage"
click at [48, 55] on p "Settings" at bounding box center [51, 53] width 23 height 8
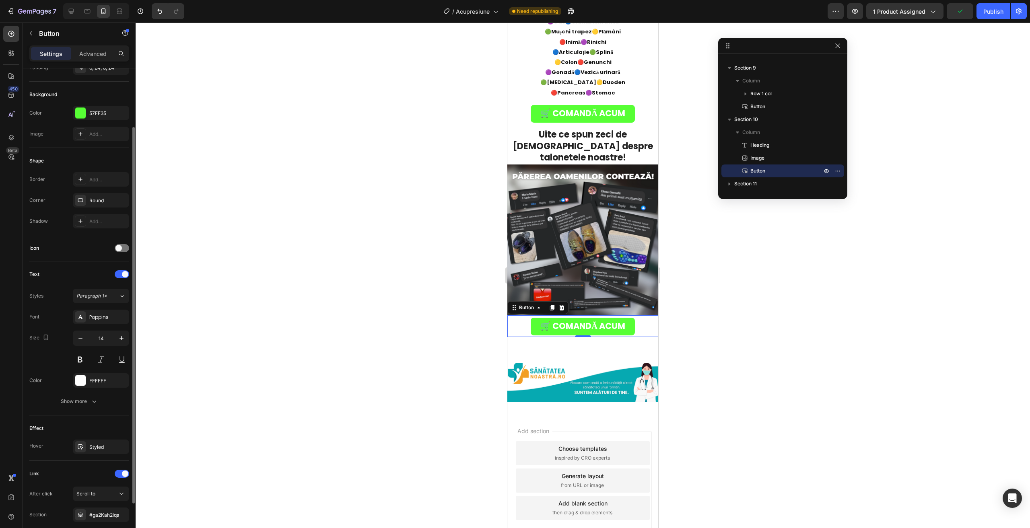
click at [120, 278] on div "Text" at bounding box center [79, 274] width 100 height 13
click at [123, 481] on div "Link After click Scroll to Section #ga2Kah2lqa" at bounding box center [79, 494] width 100 height 55
click at [121, 476] on div at bounding box center [122, 474] width 14 height 8
click at [1008, 12] on button "Publish" at bounding box center [993, 11] width 34 height 16
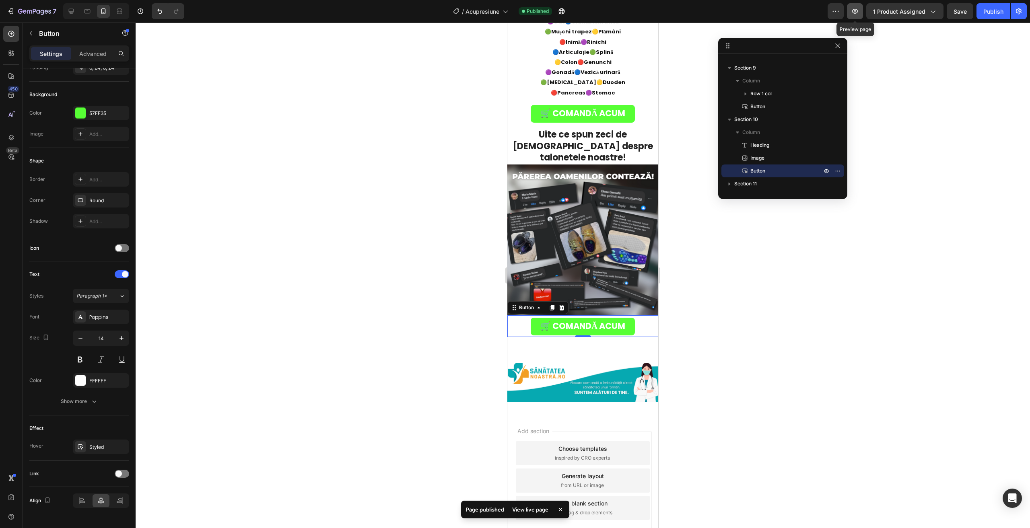
click at [859, 11] on icon "button" at bounding box center [855, 11] width 8 height 8
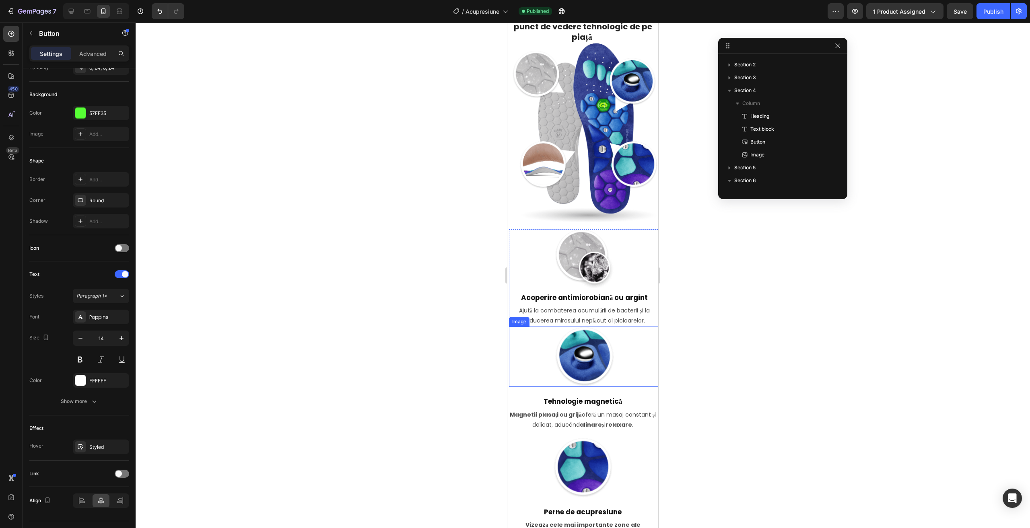
scroll to position [1463, 0]
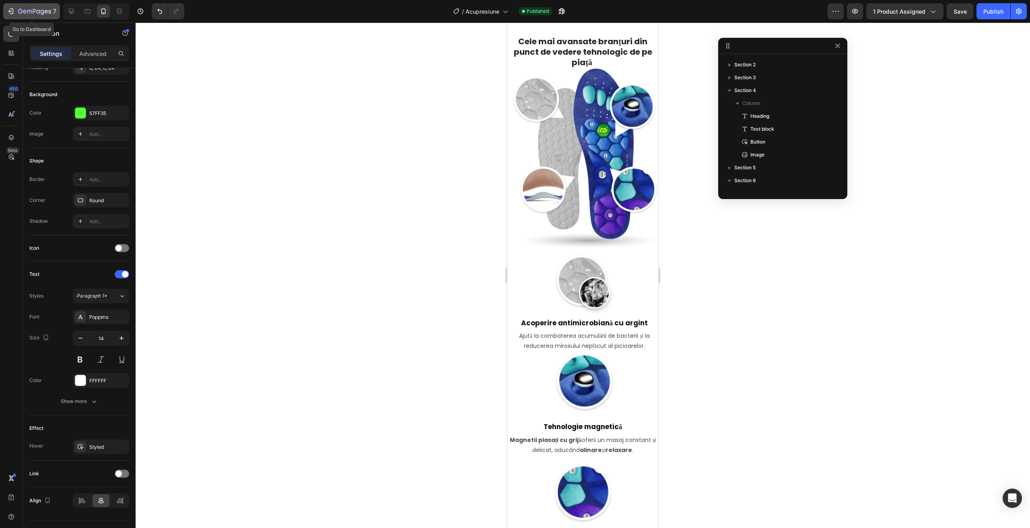
click at [22, 9] on icon "button" at bounding box center [34, 11] width 33 height 7
